Goal: Participate in discussion

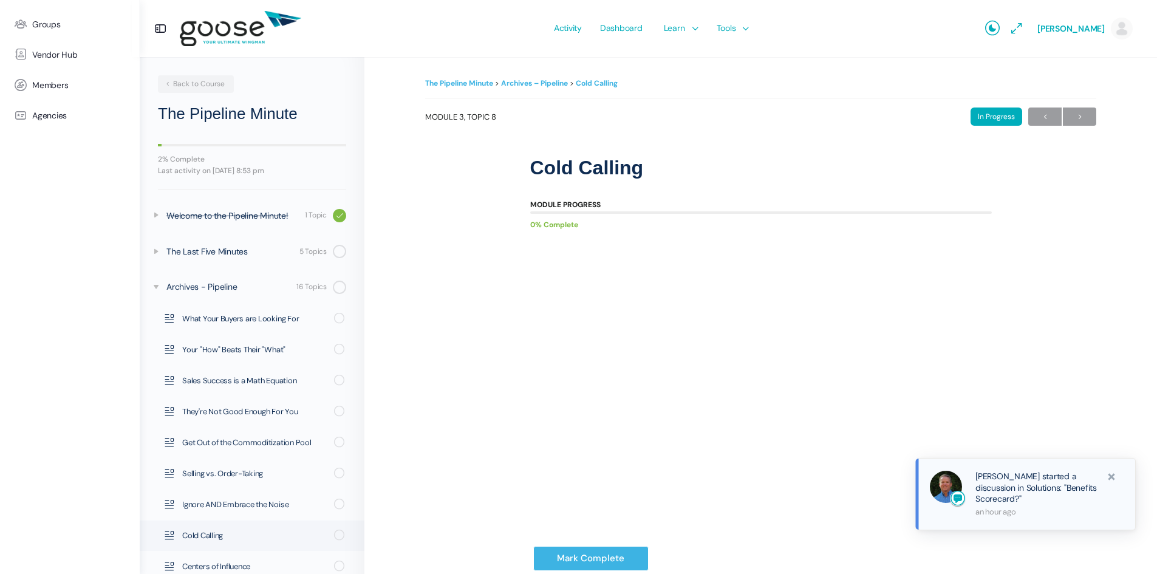
click at [999, 491] on link "[PERSON_NAME] started a discussion in Solutions: "Benefits Scorecard?"" at bounding box center [1037, 487] width 123 height 33
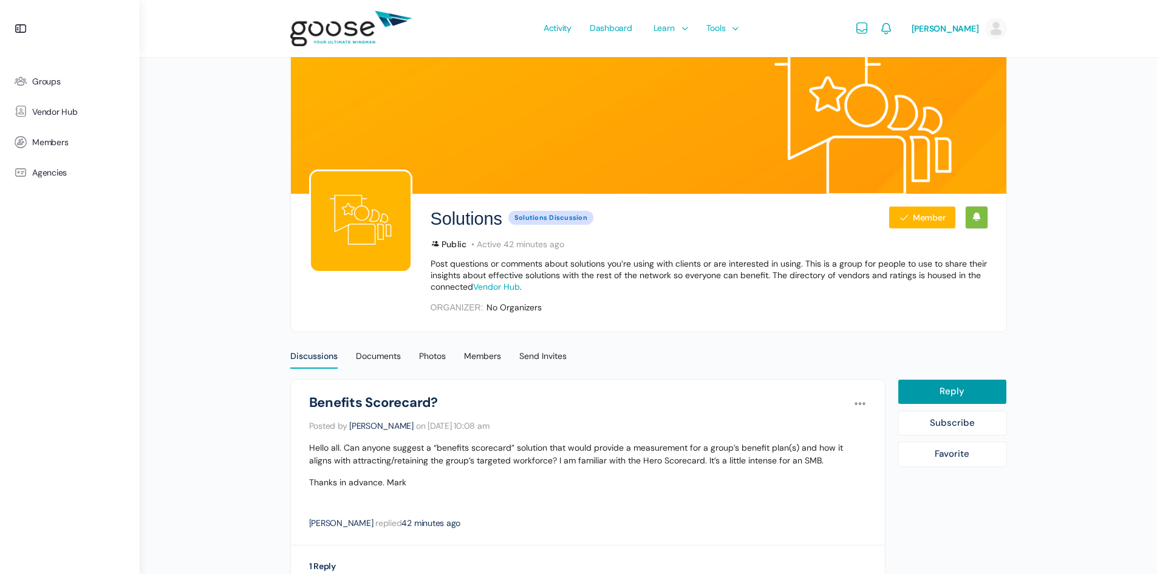
click at [40, 176] on e-page-transition at bounding box center [578, 287] width 1157 height 574
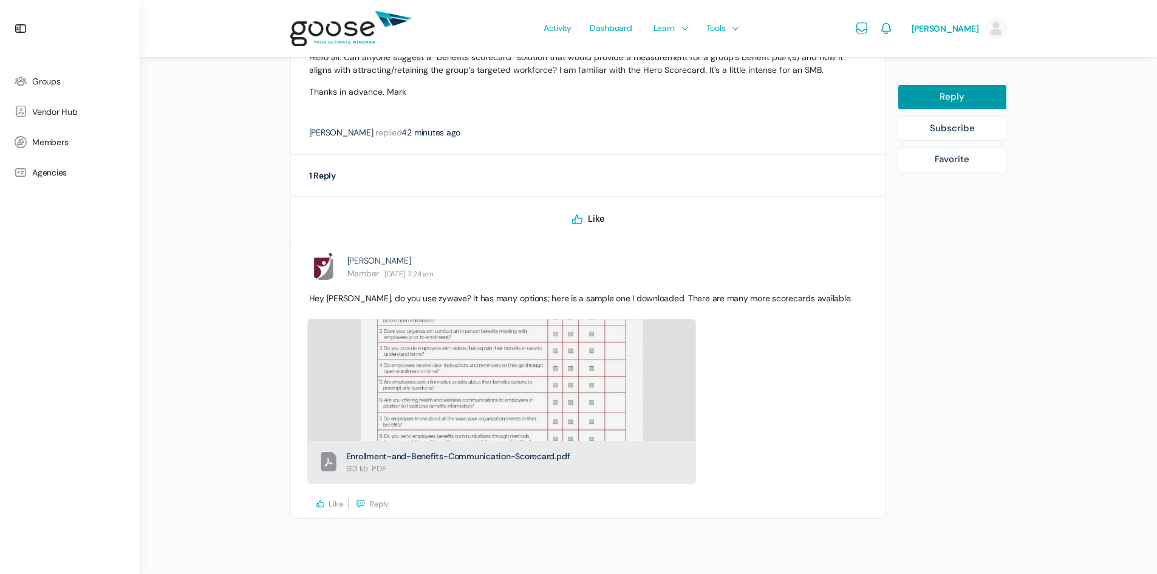
scroll to position [405, 0]
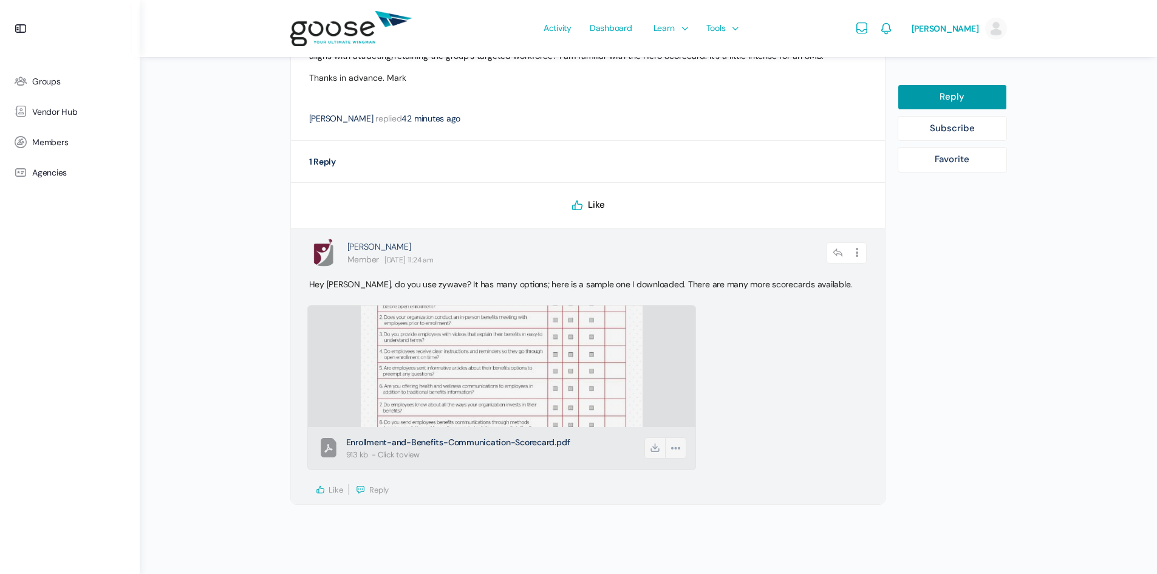
click at [508, 388] on img at bounding box center [502, 366] width 282 height 365
click at [652, 447] on icon at bounding box center [655, 447] width 21 height 21
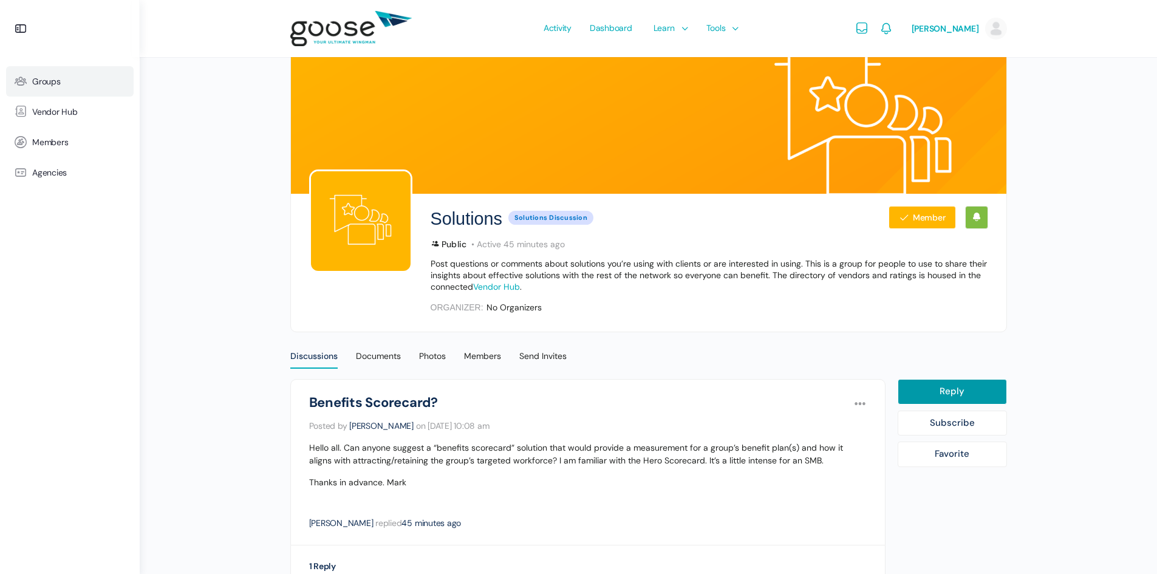
click at [49, 85] on span "Groups" at bounding box center [46, 82] width 29 height 10
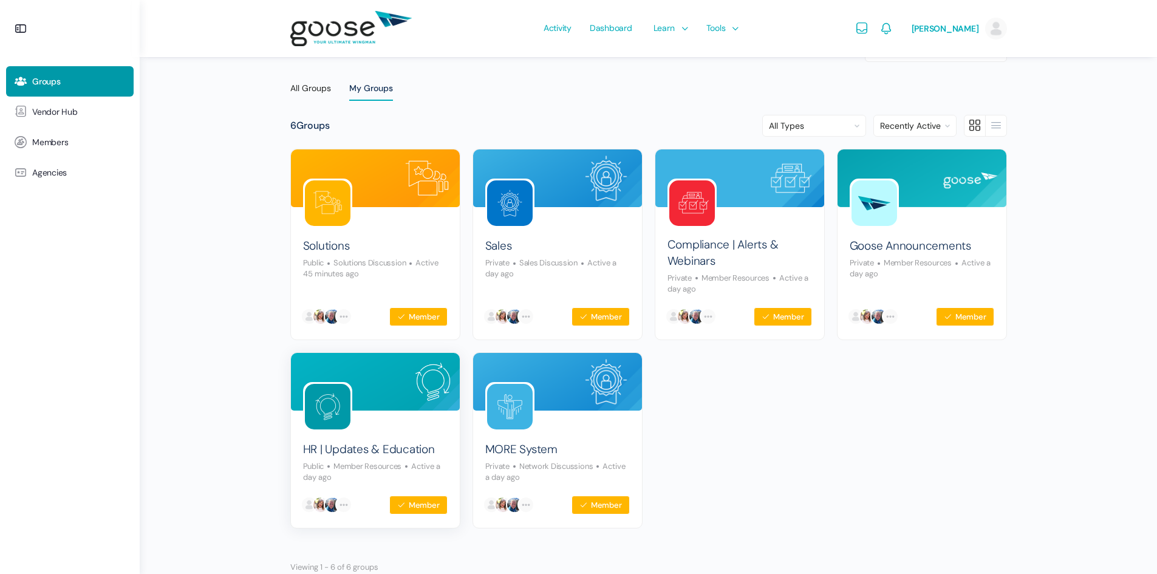
scroll to position [61, 0]
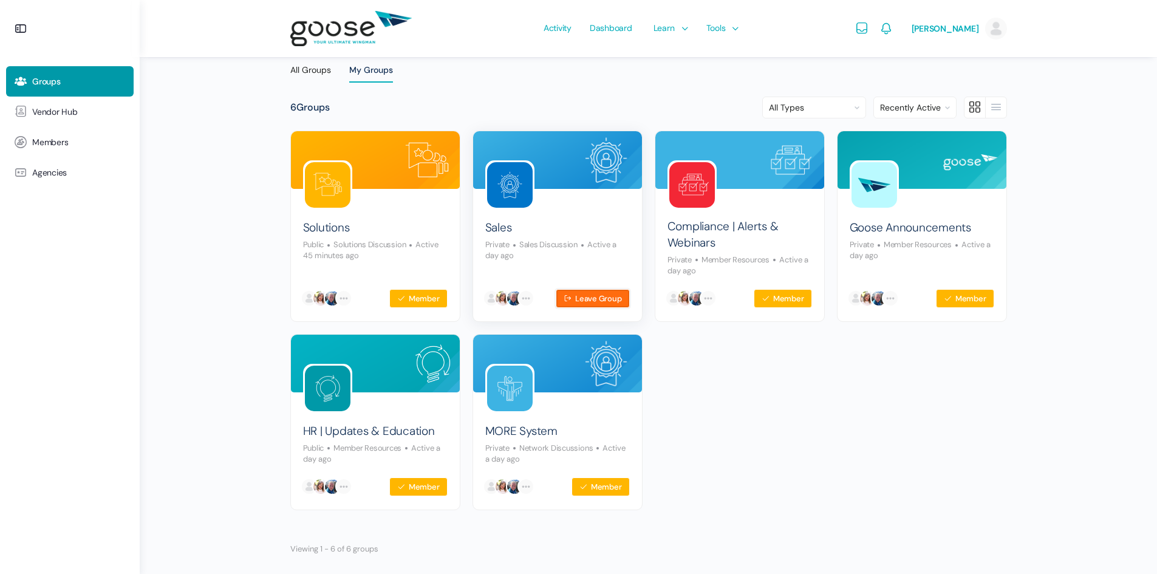
click at [601, 295] on button "Leave Group" at bounding box center [593, 298] width 74 height 19
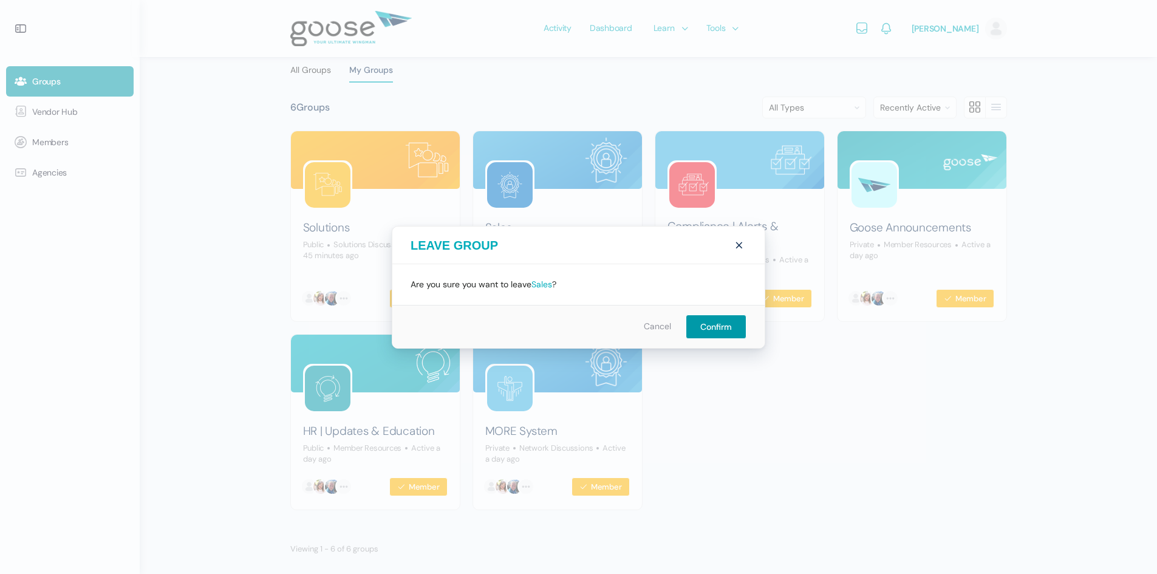
click at [657, 328] on link "Cancel" at bounding box center [657, 326] width 27 height 11
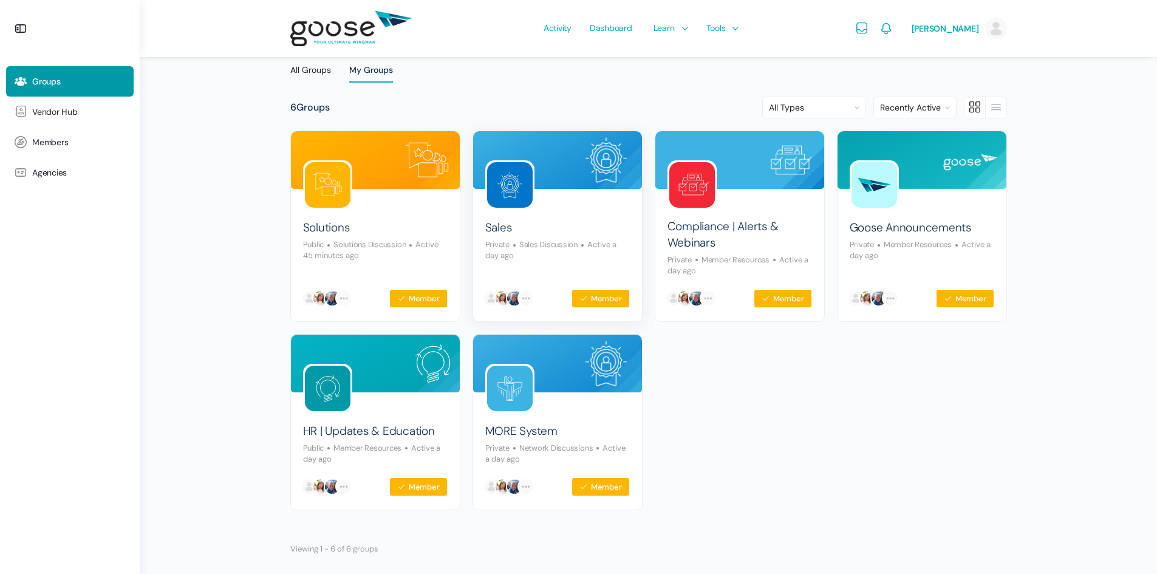
click at [510, 216] on div "Sales Private Sales Discussion Active a day ago" at bounding box center [557, 236] width 145 height 52
click at [510, 173] on img at bounding box center [510, 185] width 46 height 46
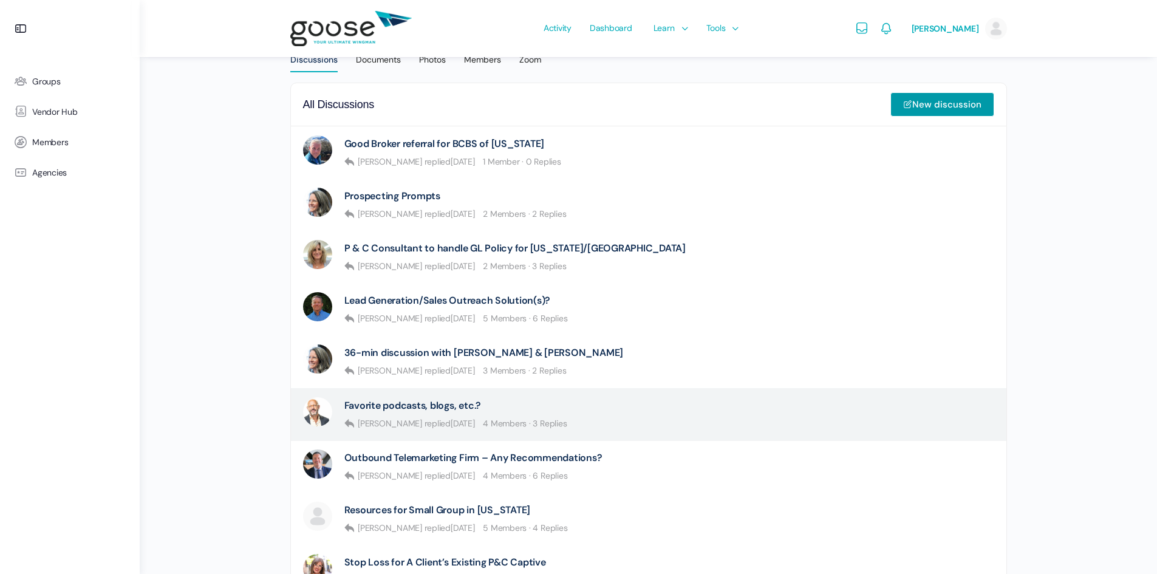
scroll to position [365, 0]
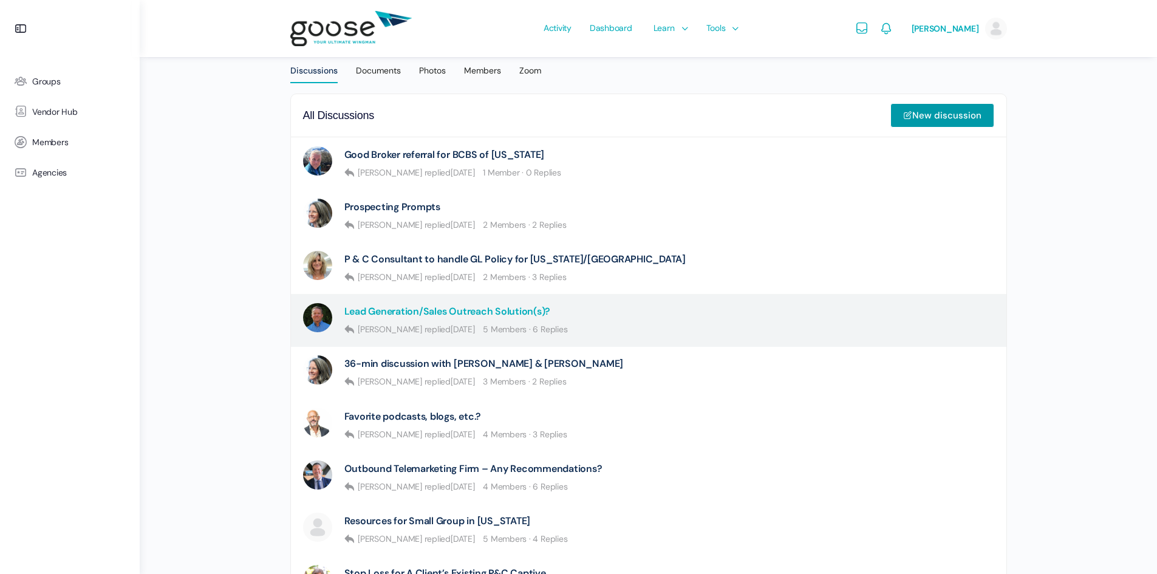
click at [442, 308] on link "Lead Generation/Sales Outreach Solution(s)?" at bounding box center [447, 312] width 207 height 12
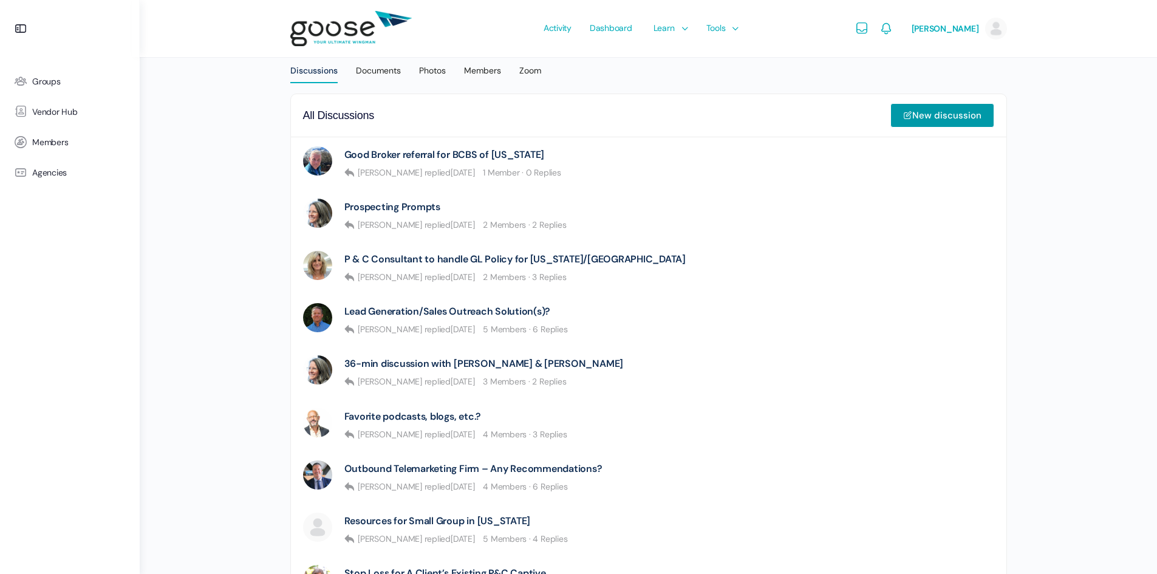
scroll to position [365, 0]
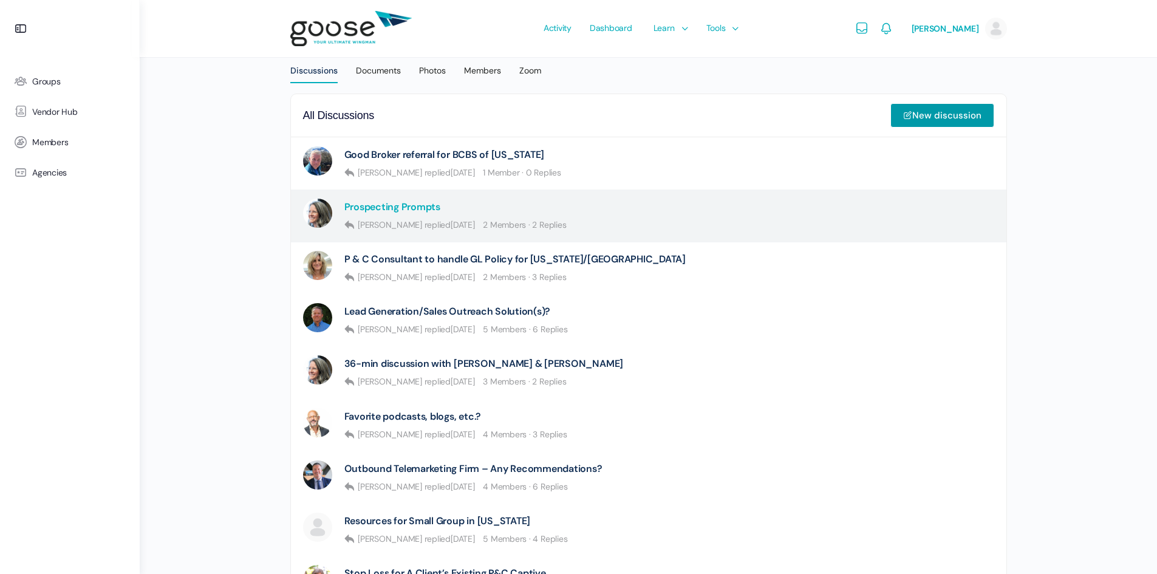
click at [411, 207] on link "Prospecting Prompts" at bounding box center [392, 207] width 96 height 12
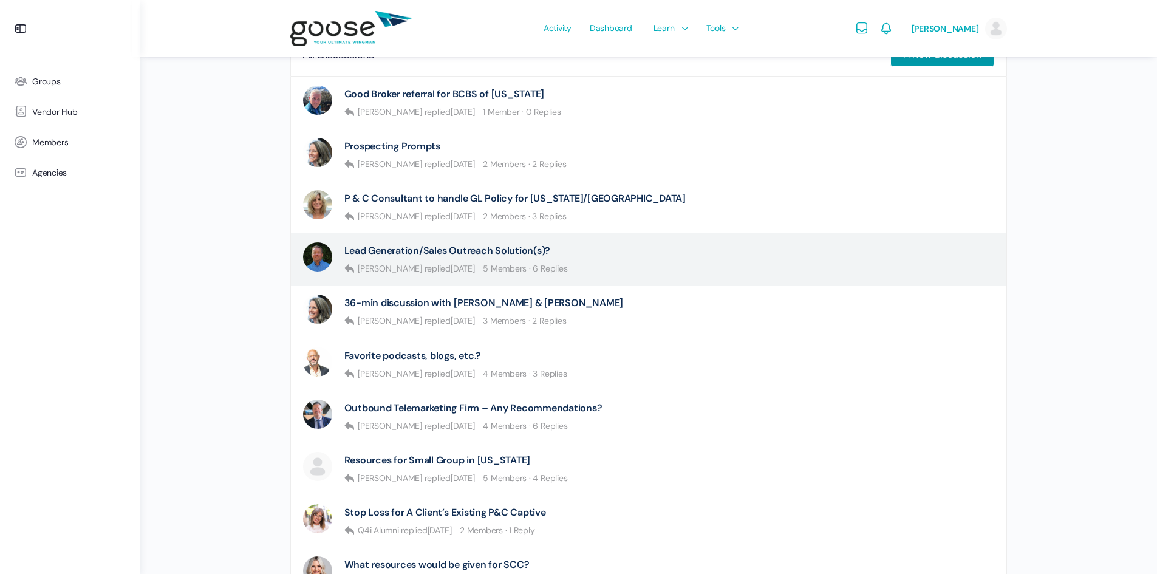
scroll to position [486, 0]
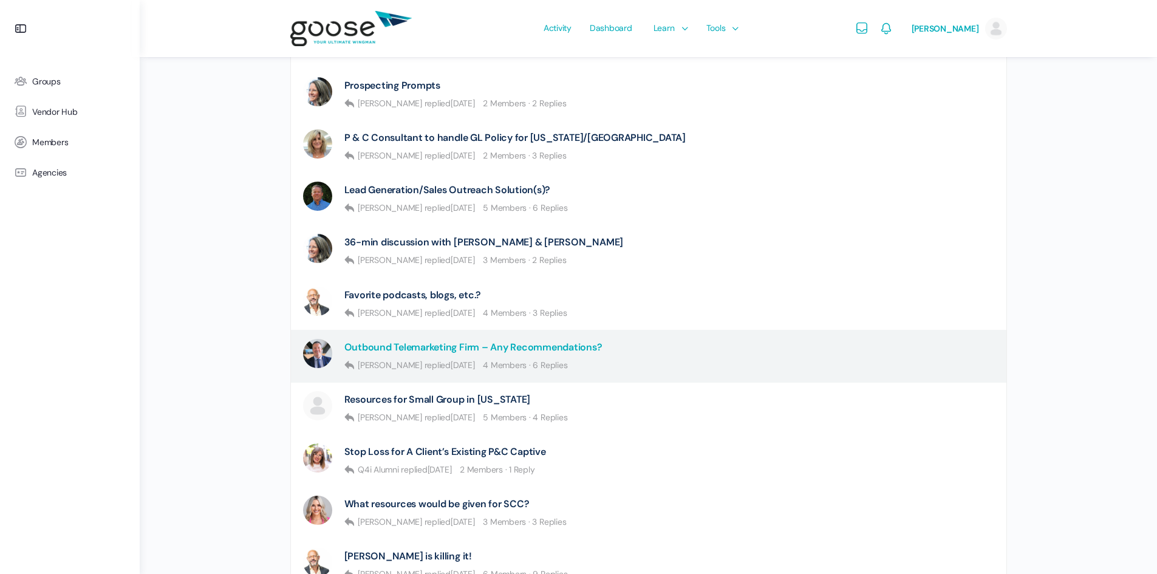
click at [424, 349] on link "Outbound Telemarketing Firm – Any Recommendations?" at bounding box center [473, 347] width 258 height 12
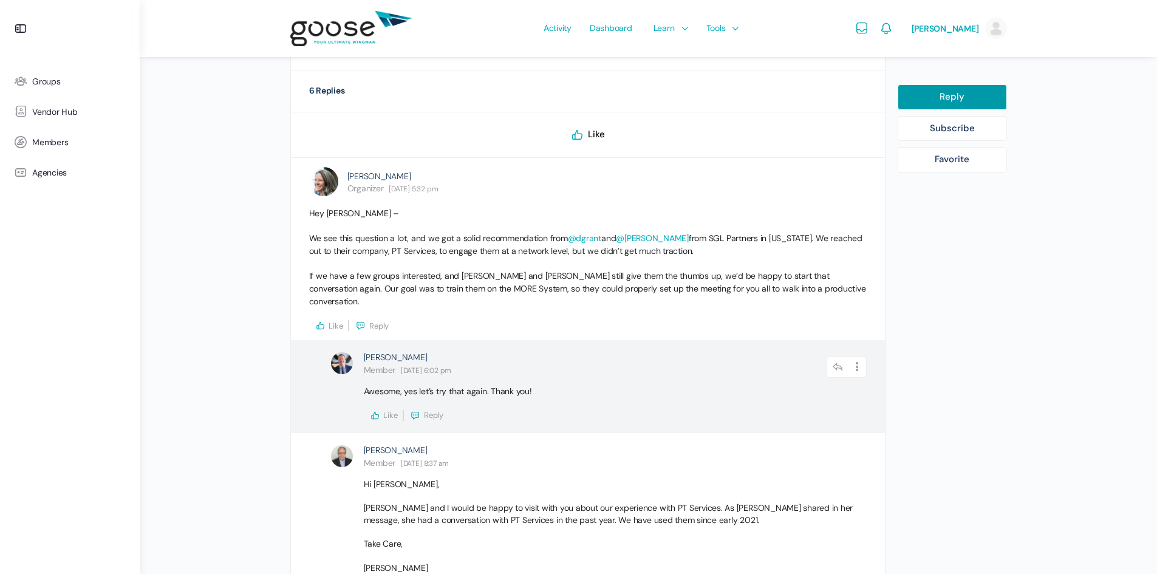
scroll to position [673, 0]
